Goal: Information Seeking & Learning: Learn about a topic

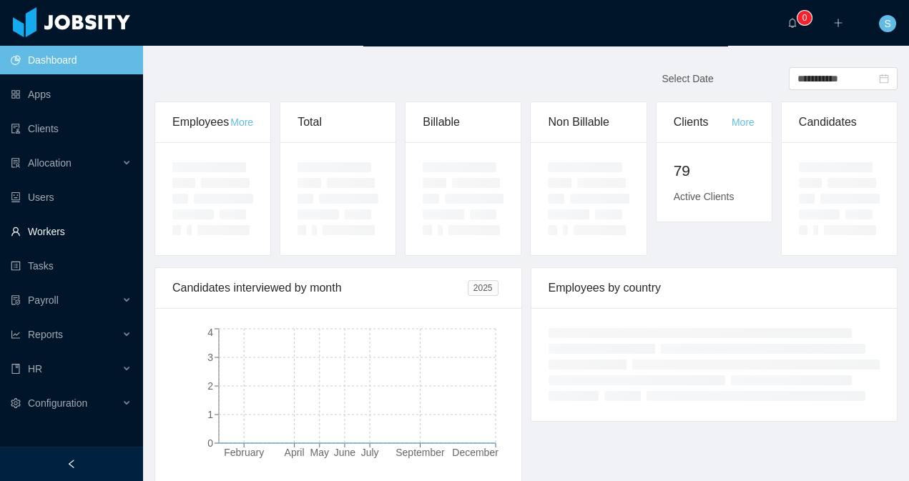
click at [59, 238] on link "Workers" at bounding box center [71, 231] width 121 height 29
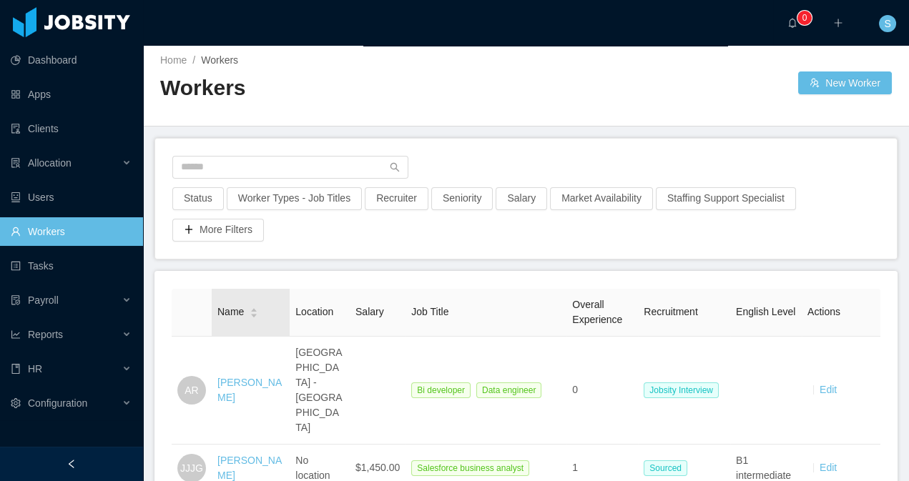
scroll to position [5, 0]
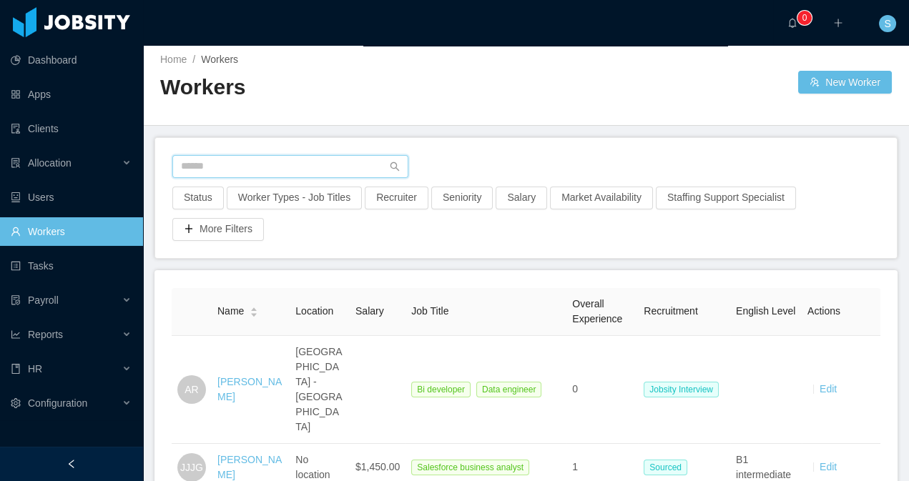
click at [224, 170] on input "text" at bounding box center [290, 166] width 236 height 23
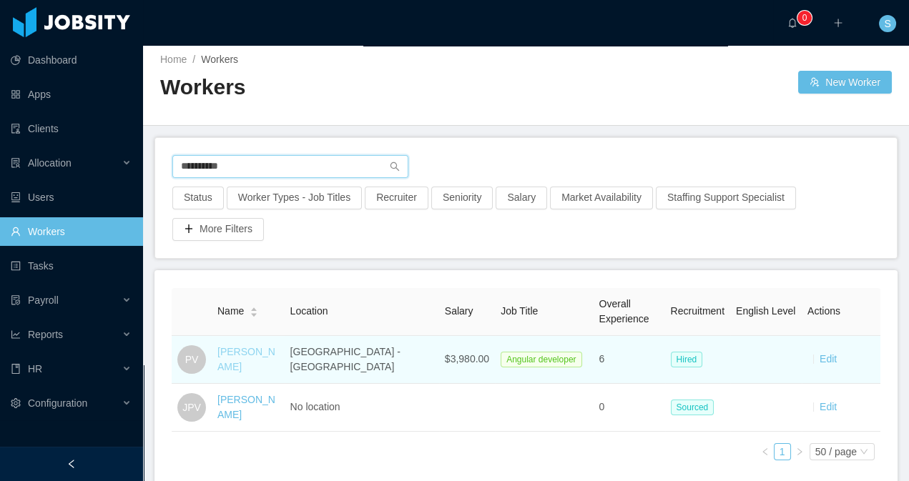
type input "**********"
click at [250, 357] on link "[PERSON_NAME]" at bounding box center [246, 359] width 58 height 26
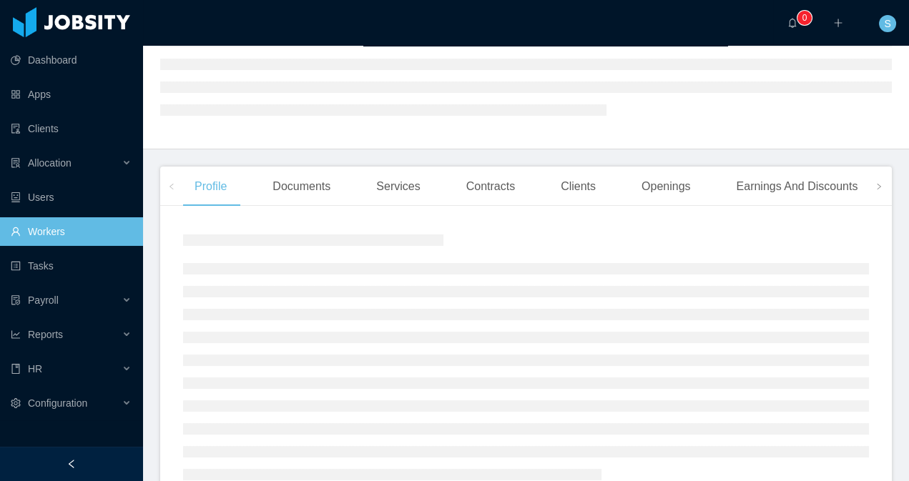
scroll to position [149, 0]
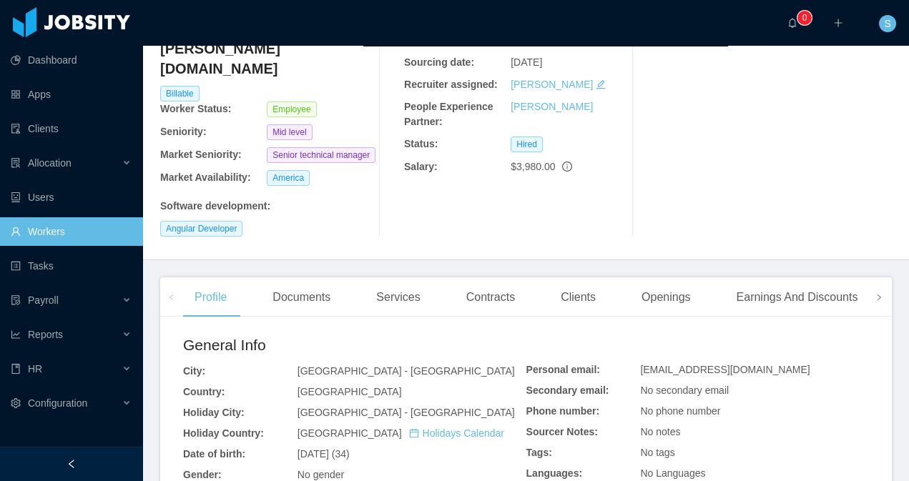
click at [876, 294] on icon "icon: right" at bounding box center [879, 297] width 7 height 7
click at [829, 278] on div "Experience" at bounding box center [809, 298] width 80 height 40
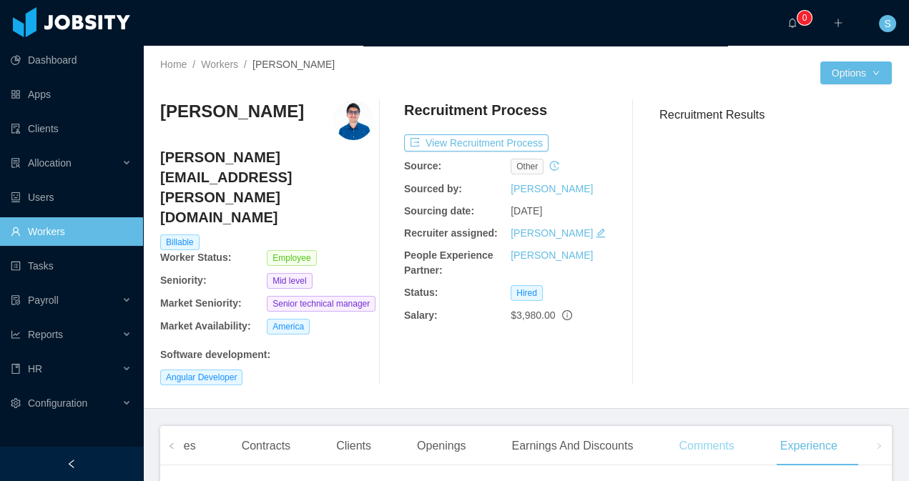
click at [705, 426] on div "Comments" at bounding box center [706, 446] width 78 height 40
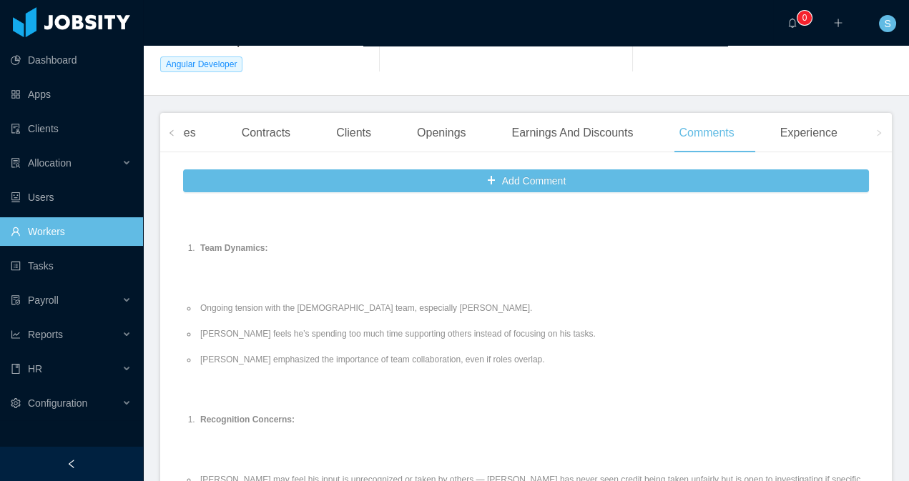
scroll to position [2435, 0]
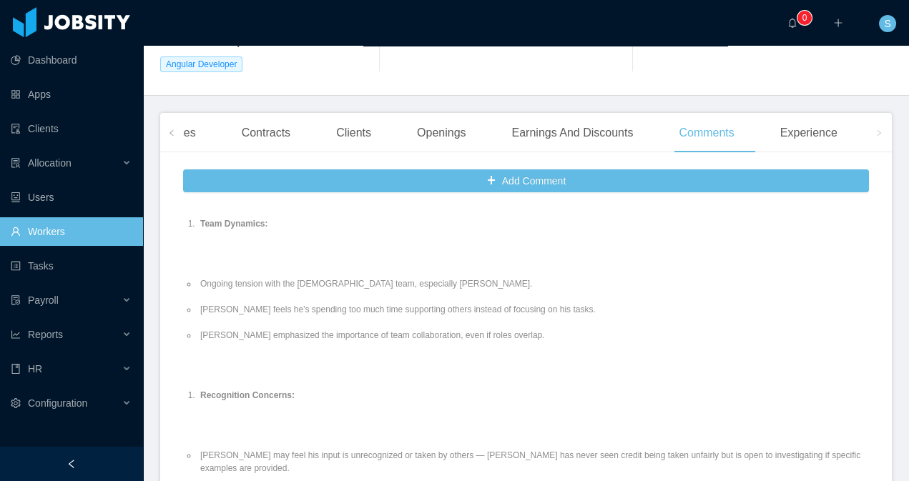
click at [610, 273] on ul "Ongoing tension with the [DEMOGRAPHIC_DATA] team, especially [PERSON_NAME]. [PE…" at bounding box center [526, 310] width 686 height 90
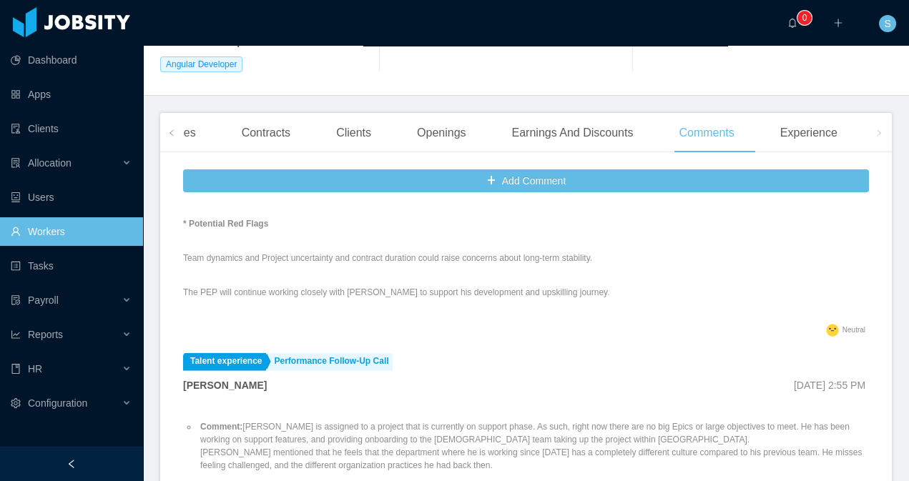
scroll to position [5635, 0]
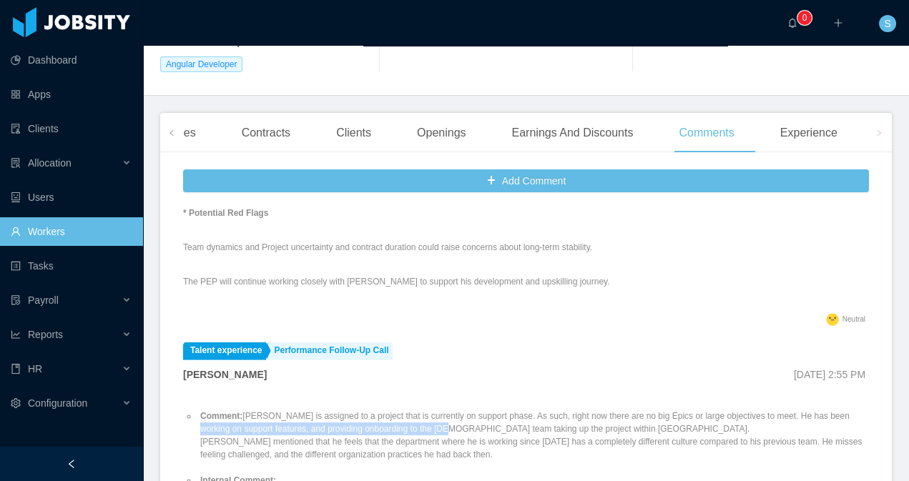
drag, startPoint x: 225, startPoint y: 305, endPoint x: 490, endPoint y: 308, distance: 264.7
click at [490, 410] on li "Comment: [PERSON_NAME] is assigned to a project that is currently on support ph…" at bounding box center [533, 436] width 672 height 52
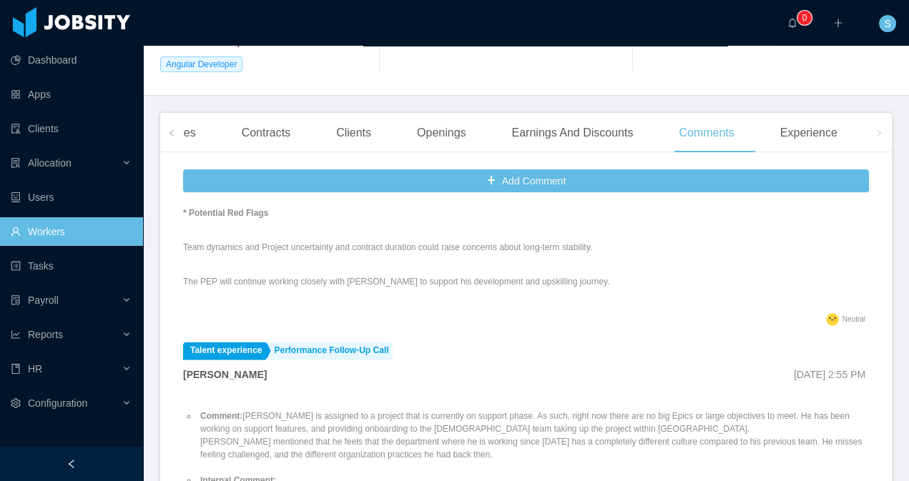
click at [512, 410] on li "Comment: [PERSON_NAME] is assigned to a project that is currently on support ph…" at bounding box center [533, 436] width 672 height 52
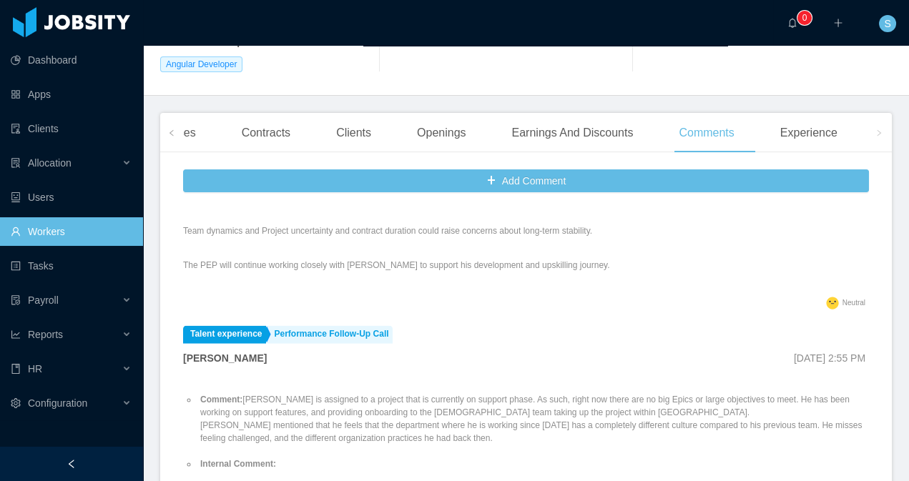
scroll to position [5670, 0]
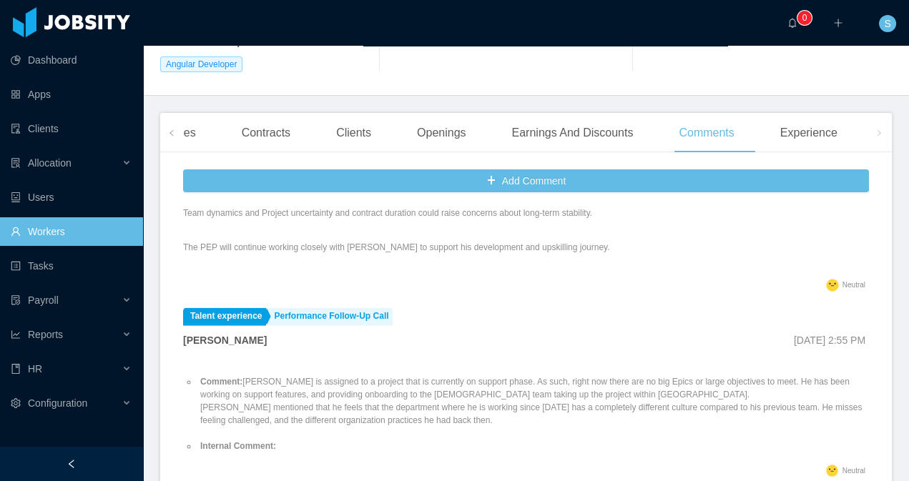
click at [488, 376] on li "Comment: [PERSON_NAME] is assigned to a project that is currently on support ph…" at bounding box center [533, 402] width 672 height 52
click at [275, 376] on li "Comment: [PERSON_NAME] is assigned to a project that is currently on support ph…" at bounding box center [533, 402] width 672 height 52
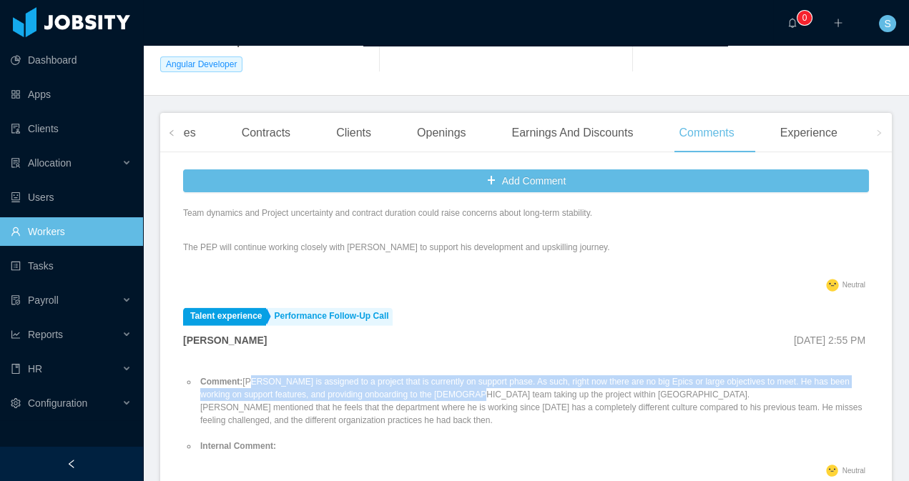
drag, startPoint x: 250, startPoint y: 260, endPoint x: 517, endPoint y: 270, distance: 267.1
click at [517, 376] on li "Comment: [PERSON_NAME] is assigned to a project that is currently on support ph…" at bounding box center [533, 402] width 672 height 52
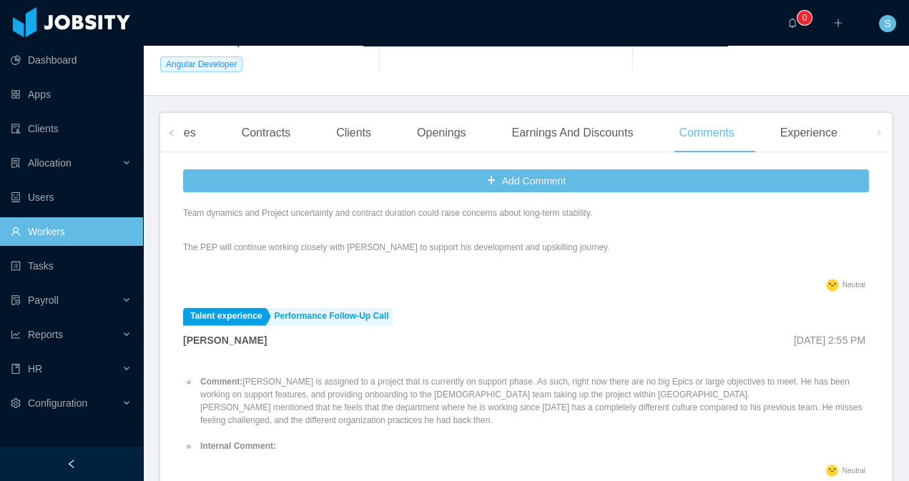
click at [524, 376] on li "Comment: [PERSON_NAME] is assigned to a project that is currently on support ph…" at bounding box center [533, 402] width 672 height 52
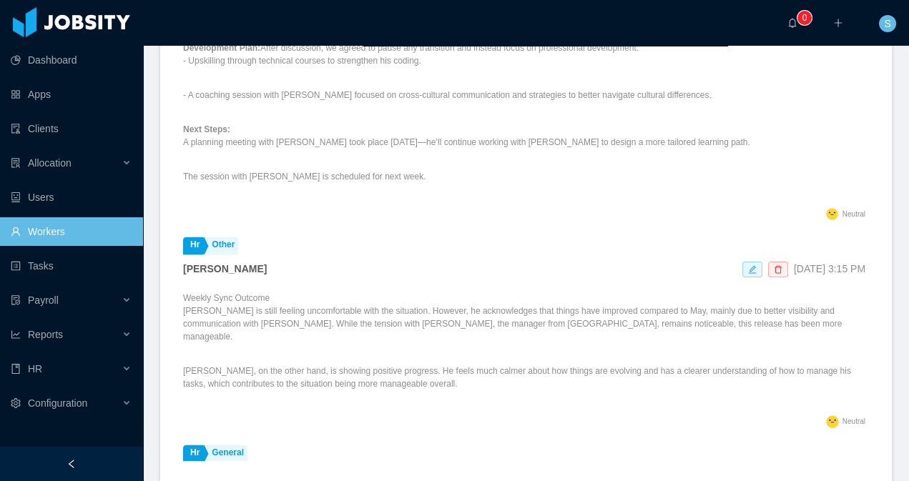
scroll to position [3767, 0]
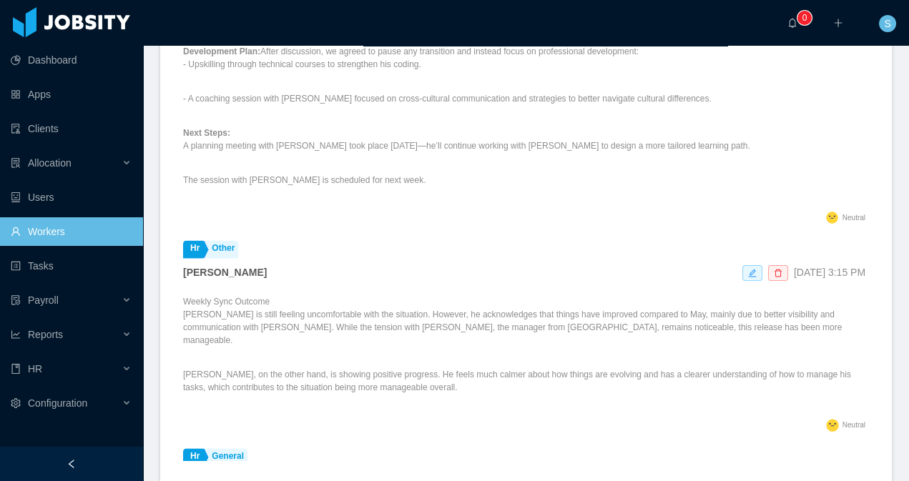
click at [426, 295] on p "Weekly Sync Outcome [PERSON_NAME] is still feeling uncomfortable with the situa…" at bounding box center [526, 321] width 686 height 52
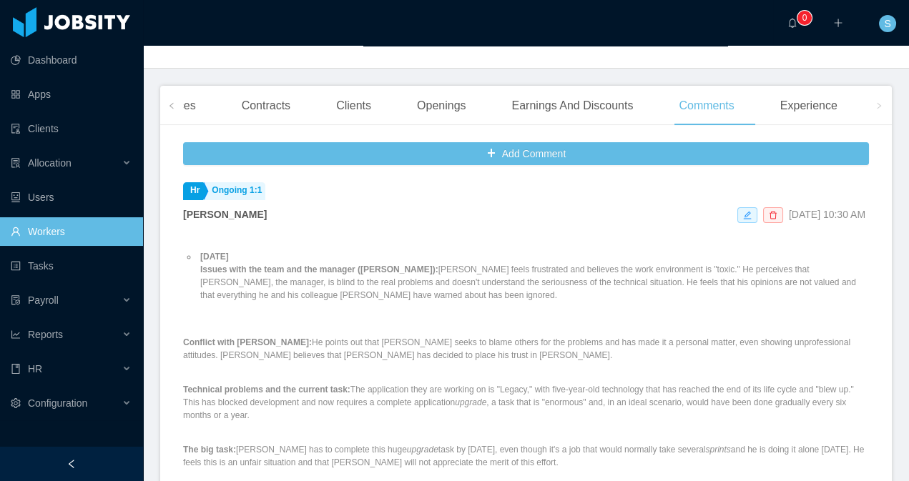
scroll to position [0, 0]
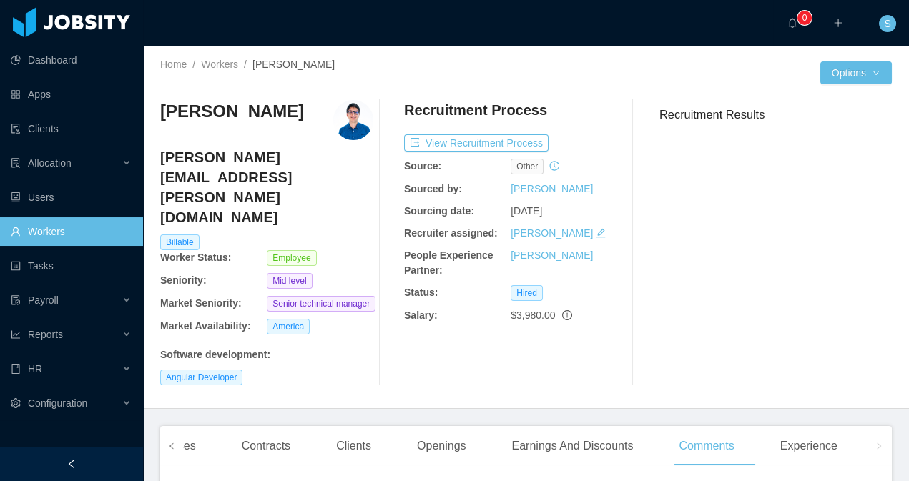
click at [166, 426] on span at bounding box center [171, 445] width 23 height 39
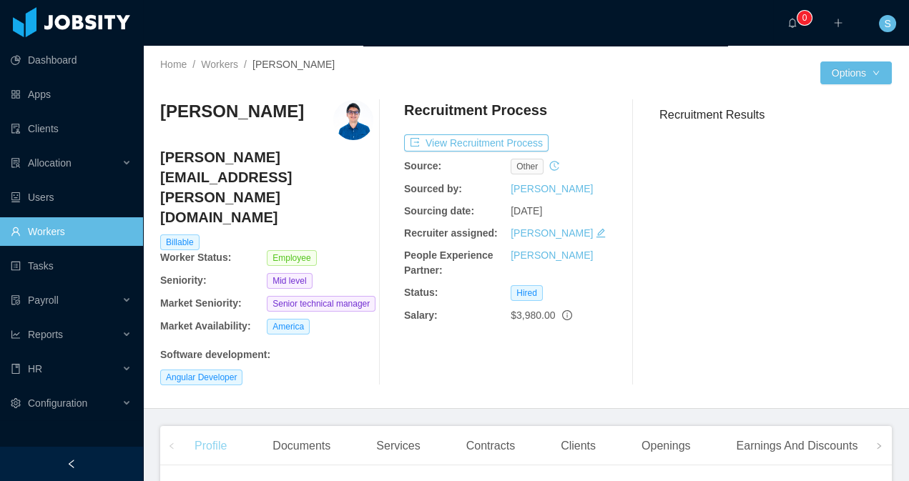
click at [211, 426] on div "Profile" at bounding box center [210, 446] width 55 height 40
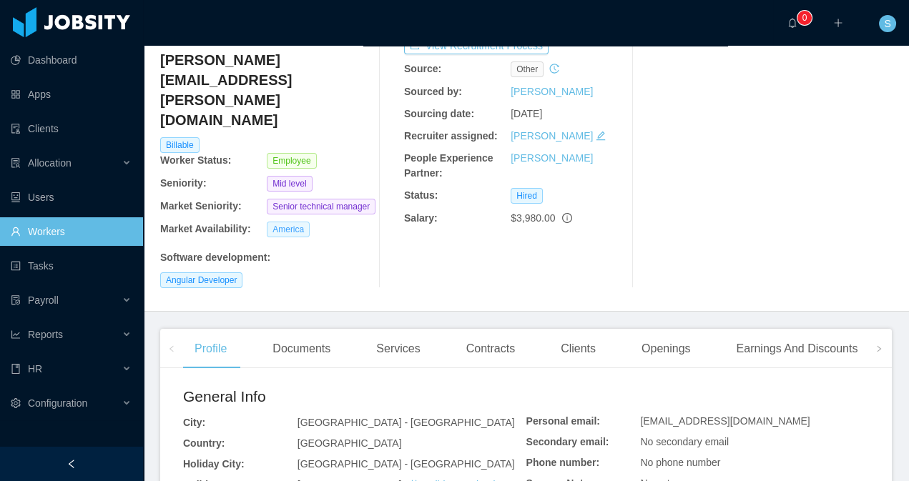
scroll to position [221, 0]
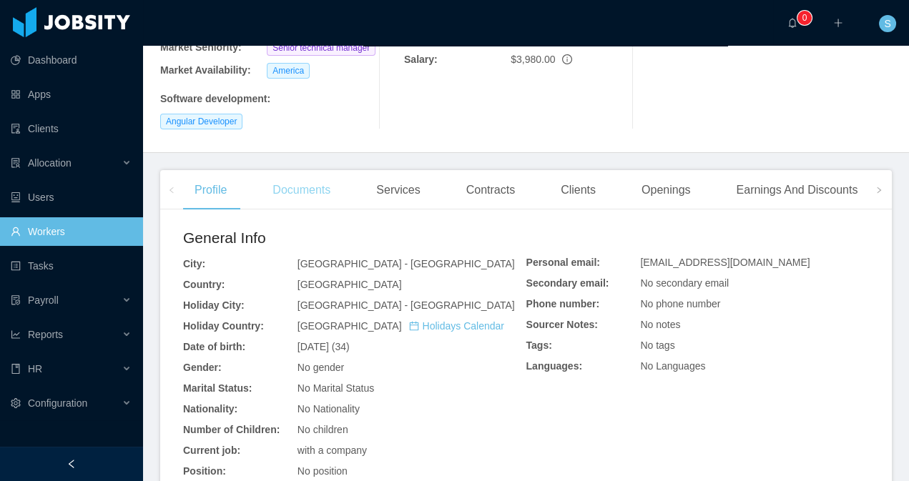
click at [320, 170] on div "Documents" at bounding box center [301, 190] width 81 height 40
